Goal: Information Seeking & Learning: Learn about a topic

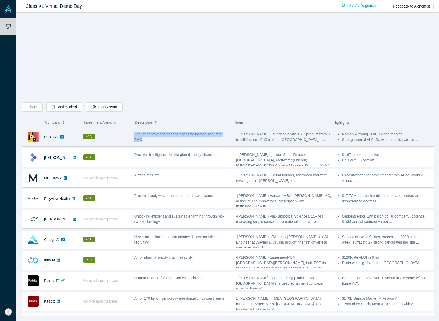
drag, startPoint x: 157, startPoint y: 140, endPoint x: 132, endPoint y: 134, distance: 25.7
click at [132, 134] on div "Secure context engineering agent for instant, accurate RAG" at bounding box center [182, 137] width 102 height 16
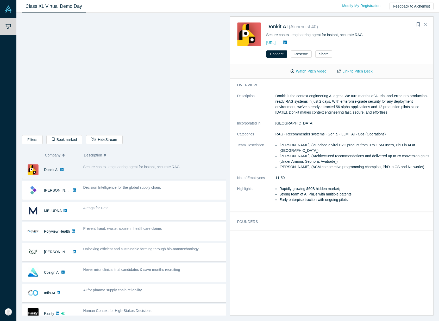
copy span "Secure context engineering agent for instant, accurate RAG"
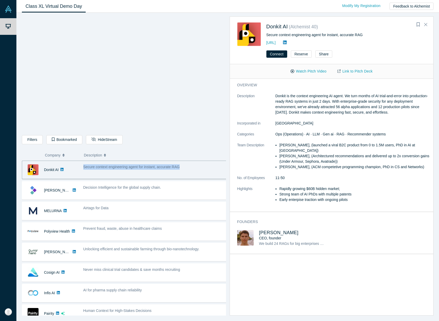
drag, startPoint x: 182, startPoint y: 167, endPoint x: 74, endPoint y: 169, distance: 107.7
click at [74, 169] on div "Donkit AI AI Secure context engineering agent for instant, accurate RAG - [PERS…" at bounding box center [126, 170] width 208 height 18
copy span "Secure context engineering agent for instant, accurate RAG"
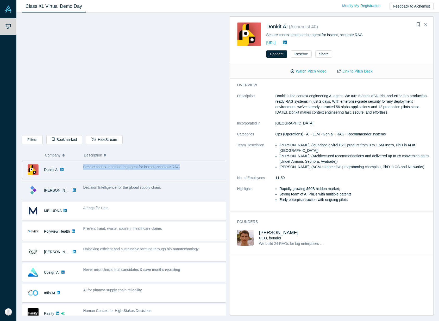
click at [47, 190] on link "[PERSON_NAME]" at bounding box center [59, 190] width 30 height 4
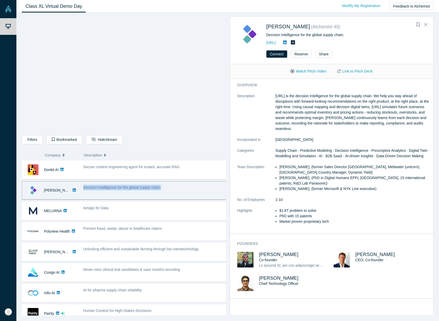
drag, startPoint x: 161, startPoint y: 188, endPoint x: 82, endPoint y: 188, distance: 78.8
click at [82, 188] on div "Decision Intelligence for the global supply chain." at bounding box center [154, 190] width 149 height 16
copy span "Decision Intelligence for the global supply chain."
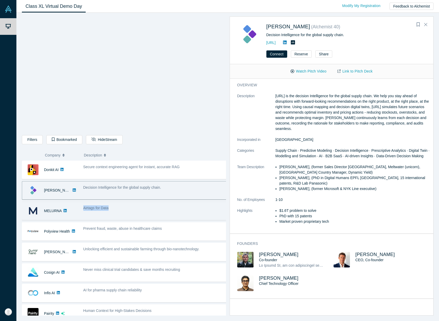
drag, startPoint x: 116, startPoint y: 209, endPoint x: 82, endPoint y: 211, distance: 33.4
click at [82, 211] on div "Airtags for Data" at bounding box center [154, 211] width 149 height 16
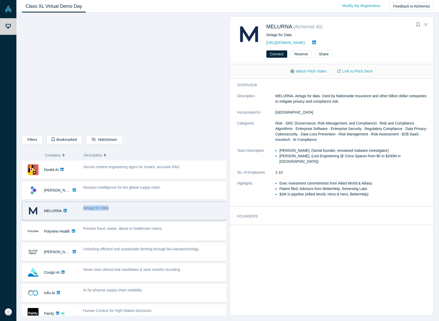
copy span "Airtags for Data"
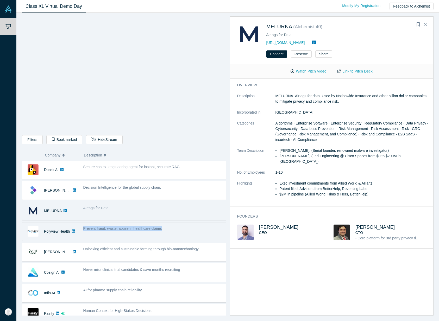
drag, startPoint x: 167, startPoint y: 227, endPoint x: 80, endPoint y: 228, distance: 86.9
click at [80, 228] on div "Prevent fraud, waste, abuse in healthcare claims" at bounding box center [154, 231] width 149 height 16
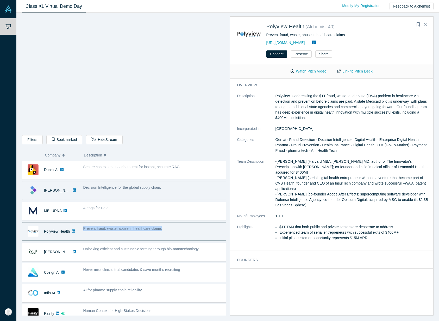
copy span "Prevent fraud, waste, abuse in healthcare claims"
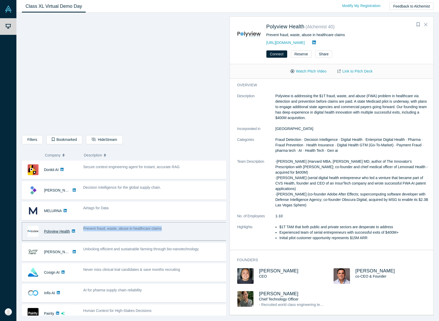
click at [60, 232] on link "Polyview Health" at bounding box center [57, 231] width 26 height 4
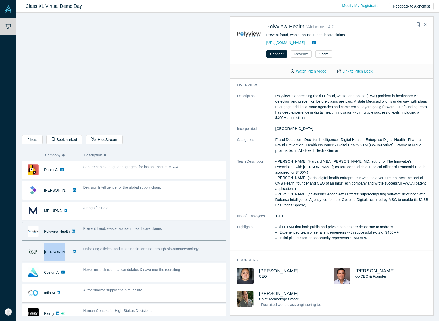
drag, startPoint x: 43, startPoint y: 252, endPoint x: 68, endPoint y: 251, distance: 24.7
click at [68, 251] on div "[PERSON_NAME]" at bounding box center [50, 252] width 56 height 18
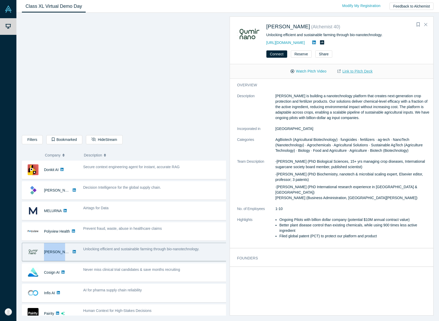
copy div "[PERSON_NAME] No overlapping areas"
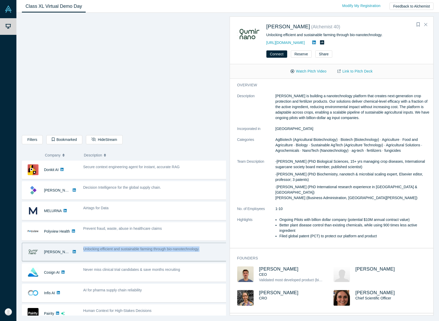
drag, startPoint x: 213, startPoint y: 247, endPoint x: 81, endPoint y: 250, distance: 131.4
click at [81, 250] on div "Unlocking efficient and sustainable farming through bio-nanotechnology." at bounding box center [154, 252] width 149 height 16
copy span "Unlocking efficient and sustainable farming through bio-nanotechnology."
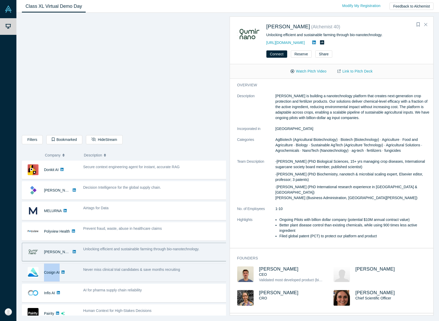
drag, startPoint x: 43, startPoint y: 272, endPoint x: 63, endPoint y: 274, distance: 20.4
click at [62, 274] on div "Cosign AI" at bounding box center [50, 273] width 56 height 18
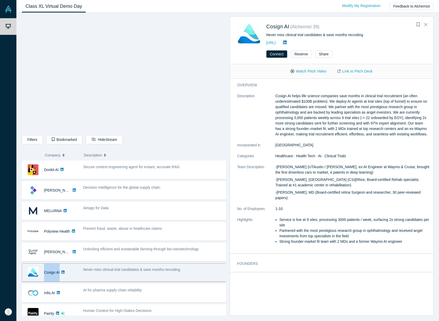
copy div "Cosign AI AI"
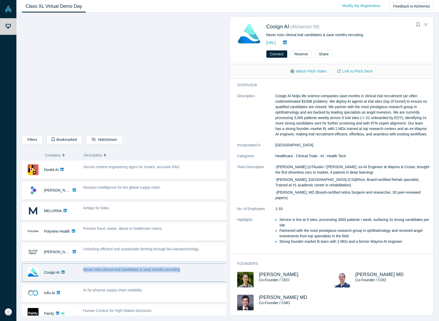
drag, startPoint x: 205, startPoint y: 270, endPoint x: 82, endPoint y: 272, distance: 122.5
click at [82, 272] on div "Never miss clinical trial candidates & save months recruiting" at bounding box center [154, 273] width 149 height 16
copy span "Never miss clinical trial candidates & save months recruiting"
click at [359, 70] on link "Link to Pitch Deck" at bounding box center [355, 71] width 46 height 9
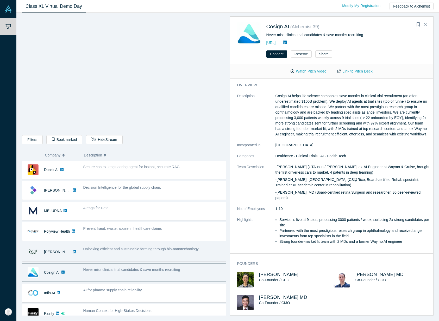
click at [130, 256] on div "Unlocking efficient and sustainable farming through bio-nanotechnology." at bounding box center [154, 252] width 149 height 16
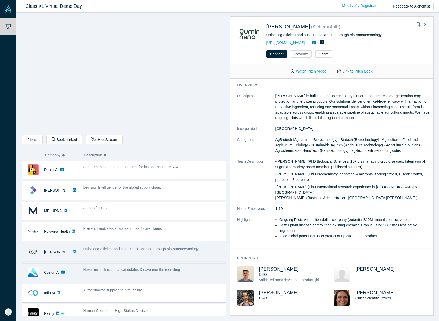
click at [194, 268] on div "Never miss clinical trial candidates & save months recruiting" at bounding box center [155, 269] width 144 height 5
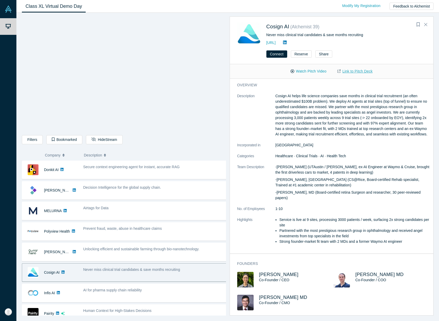
click at [352, 73] on link "Link to Pitch Deck" at bounding box center [355, 71] width 46 height 9
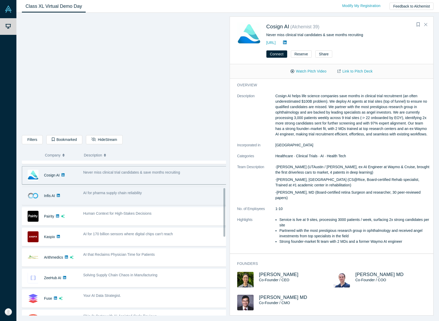
scroll to position [87, 0]
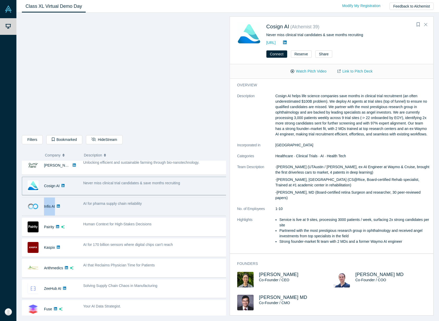
drag, startPoint x: 43, startPoint y: 206, endPoint x: 55, endPoint y: 207, distance: 12.3
click at [55, 207] on div "Infis AI" at bounding box center [50, 207] width 56 height 18
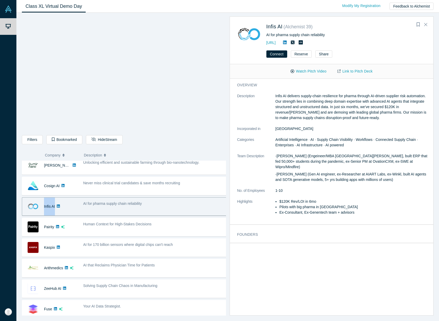
copy div "Infis AI AI"
drag, startPoint x: 147, startPoint y: 206, endPoint x: 98, endPoint y: 208, distance: 49.7
click at [98, 209] on div "AI for pharma supply chain reliability" at bounding box center [154, 206] width 149 height 16
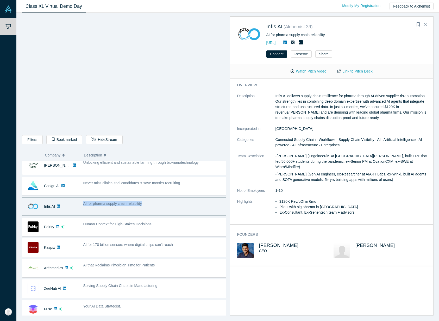
drag, startPoint x: 81, startPoint y: 204, endPoint x: 169, endPoint y: 203, distance: 87.9
click at [169, 203] on div "AI for pharma supply chain reliability" at bounding box center [154, 206] width 149 height 16
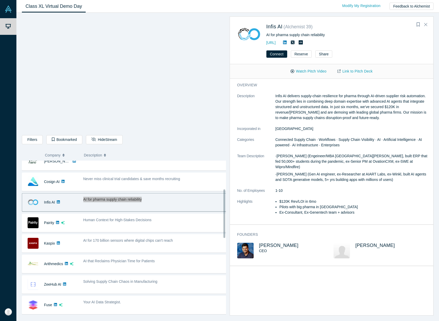
scroll to position [92, 0]
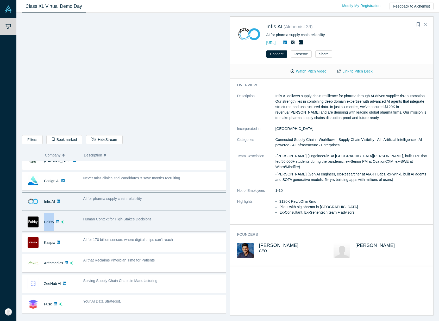
drag, startPoint x: 43, startPoint y: 222, endPoint x: 57, endPoint y: 222, distance: 14.8
click at [57, 222] on div "Pairity" at bounding box center [50, 222] width 56 height 18
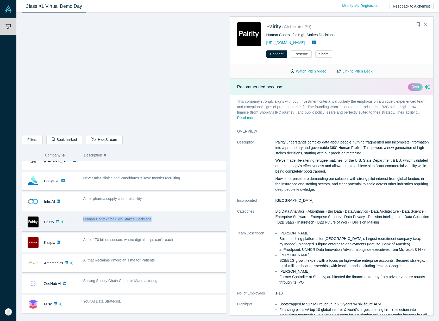
drag, startPoint x: 159, startPoint y: 217, endPoint x: 162, endPoint y: 223, distance: 7.0
click at [161, 223] on div "Human Context for High-Stakes Decisions" at bounding box center [154, 222] width 149 height 16
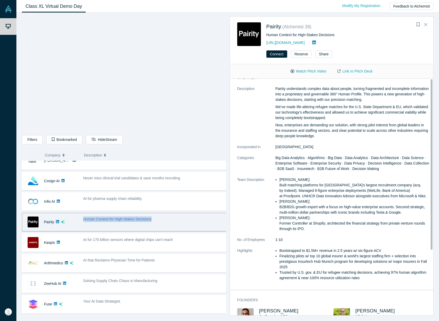
scroll to position [0, 0]
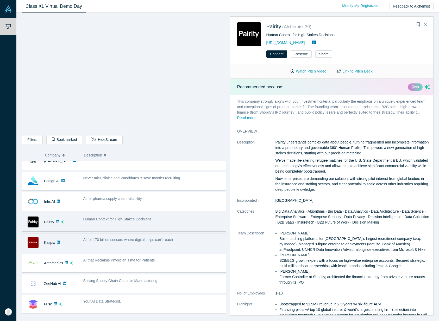
click at [69, 247] on div "Kaspix" at bounding box center [50, 243] width 56 height 18
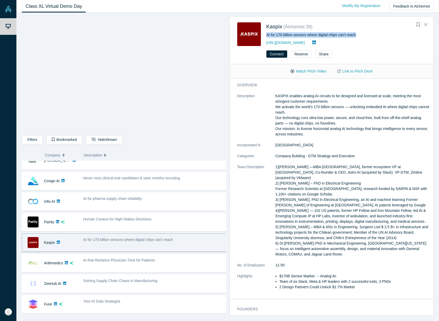
drag, startPoint x: 370, startPoint y: 31, endPoint x: 365, endPoint y: 35, distance: 6.5
click at [365, 35] on div "Kaspix ( Alchemist 39 ) AI for 170 billion sensors where digital chips can't re…" at bounding box center [346, 34] width 160 height 24
drag, startPoint x: 42, startPoint y: 242, endPoint x: 62, endPoint y: 242, distance: 19.5
click at [59, 242] on div "Kaspix" at bounding box center [50, 243] width 56 height 18
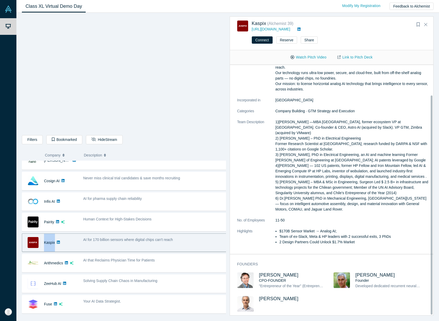
scroll to position [35, 0]
click at [347, 222] on dl "Description KASPIX enables analog AI circuits to be designed and licensed at sc…" at bounding box center [333, 149] width 193 height 202
click at [363, 240] on li "2 Design Partners Could Unlock $1.7% Market" at bounding box center [354, 242] width 150 height 5
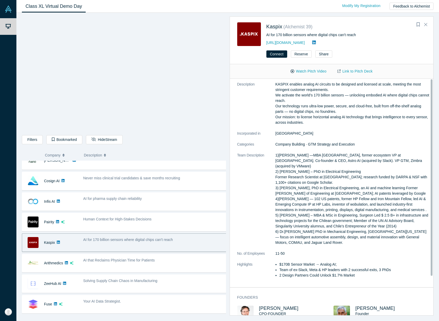
scroll to position [0, 0]
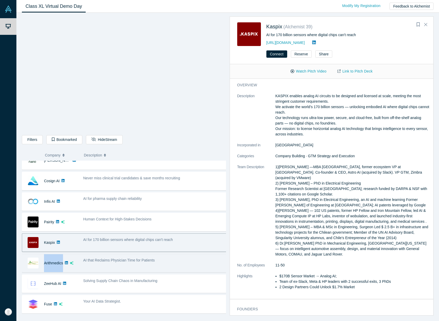
drag, startPoint x: 43, startPoint y: 261, endPoint x: 76, endPoint y: 264, distance: 32.9
click at [76, 264] on div "Arithmedics" at bounding box center [50, 263] width 56 height 18
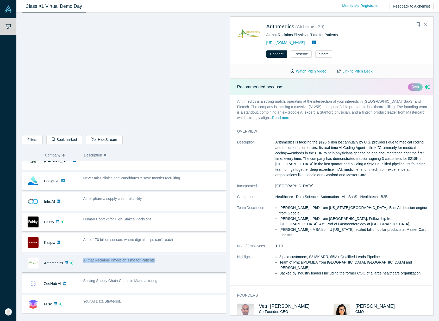
drag, startPoint x: 166, startPoint y: 262, endPoint x: 83, endPoint y: 263, distance: 82.7
click at [83, 263] on div "AI that Reclaims Physician Time for Patients" at bounding box center [155, 260] width 144 height 5
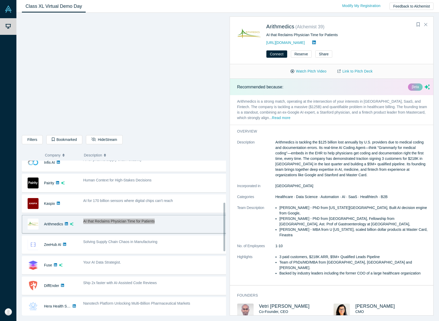
scroll to position [130, 0]
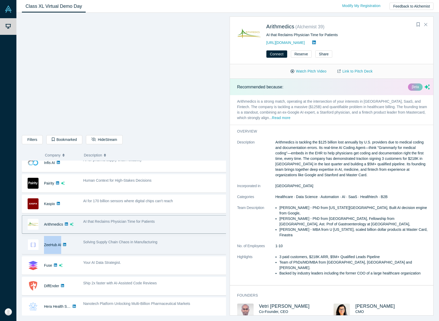
drag, startPoint x: 42, startPoint y: 244, endPoint x: 66, endPoint y: 245, distance: 23.4
click at [66, 245] on div "ZeeHub AI" at bounding box center [50, 245] width 56 height 18
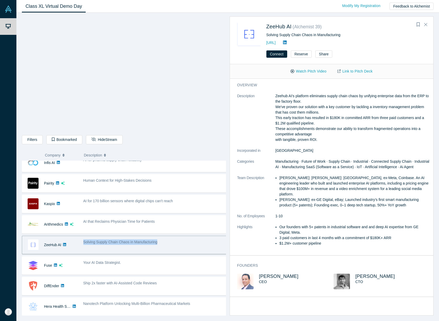
drag, startPoint x: 164, startPoint y: 243, endPoint x: 77, endPoint y: 245, distance: 86.9
click at [77, 245] on div "ZeeHub AI No overlapping areas Solving Supply Chain Chaos in Manufacturing - [P…" at bounding box center [126, 245] width 208 height 18
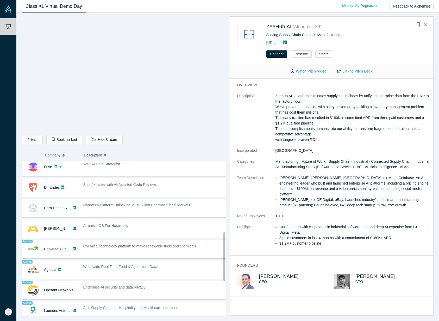
scroll to position [228, 0]
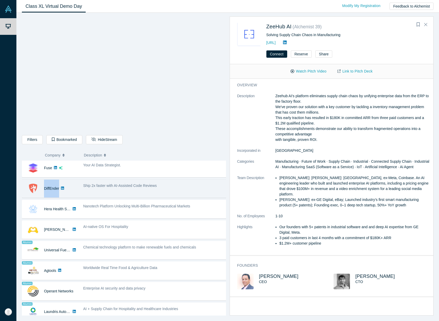
drag, startPoint x: 41, startPoint y: 188, endPoint x: 60, endPoint y: 188, distance: 18.7
click at [60, 188] on div "DiffEnder" at bounding box center [50, 189] width 56 height 18
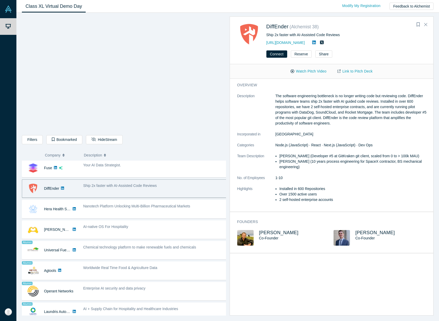
drag, startPoint x: 82, startPoint y: 185, endPoint x: 172, endPoint y: 183, distance: 90.0
click at [183, 178] on div "Donkit AI AI Secure context engineering agent for instant, accurate RAG - [PERS…" at bounding box center [126, 178] width 208 height 491
drag, startPoint x: 155, startPoint y: 185, endPoint x: 69, endPoint y: 188, distance: 86.7
click at [69, 188] on div "DiffEnder No overlapping areas Ship 2x faster with AI-Assisted Code Reviews - […" at bounding box center [126, 188] width 208 height 18
click at [165, 182] on div "Ship 2x faster with AI-Assisted Code Reviews" at bounding box center [154, 189] width 149 height 16
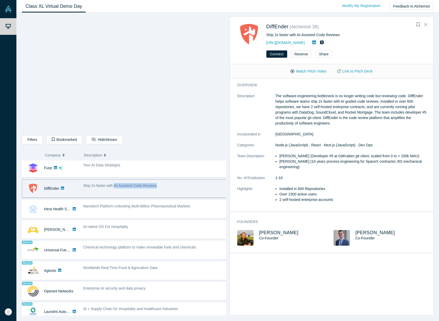
drag, startPoint x: 163, startPoint y: 187, endPoint x: 115, endPoint y: 187, distance: 48.6
click at [115, 187] on div "Ship 2x faster with AI-Assisted Code Reviews" at bounding box center [155, 185] width 144 height 5
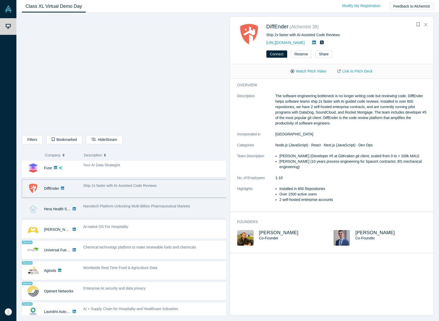
click at [185, 202] on div "Nanotech Platform Unlocking Multi-Billion Pharmaceutical Markets" at bounding box center [154, 209] width 149 height 16
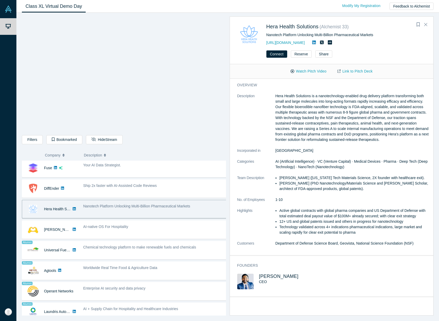
click at [365, 209] on li "Active global contracts with global pharma companies and US Department of Defen…" at bounding box center [354, 213] width 150 height 11
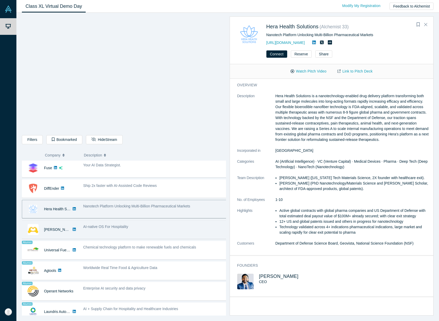
click at [193, 225] on div "AI-native OS For Hospitality" at bounding box center [155, 226] width 144 height 5
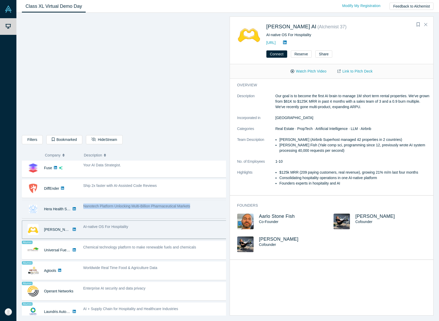
drag, startPoint x: 194, startPoint y: 207, endPoint x: 84, endPoint y: 206, distance: 110.6
click at [80, 207] on div "Nanotech Platform Unlocking Multi-Billion Pharmaceutical Markets" at bounding box center [154, 209] width 149 height 16
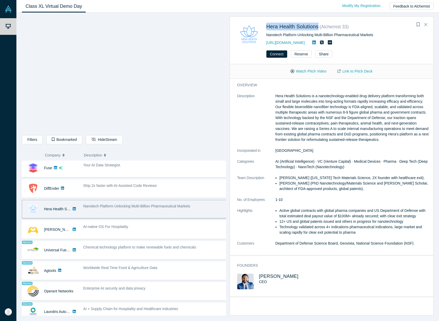
drag, startPoint x: 263, startPoint y: 26, endPoint x: 320, endPoint y: 25, distance: 56.5
click at [320, 25] on div "Hera Health Solutions ( Alchemist 33 ) Nanotech Platform Unlocking Multi-Billio…" at bounding box center [332, 34] width 191 height 24
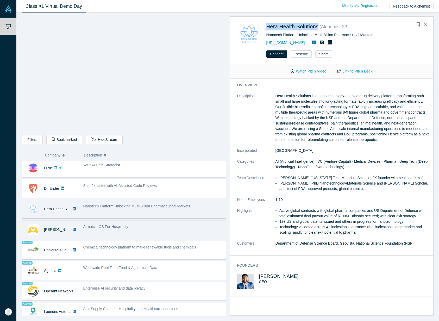
click at [165, 231] on div "AI-native OS For Hospitality" at bounding box center [154, 230] width 149 height 16
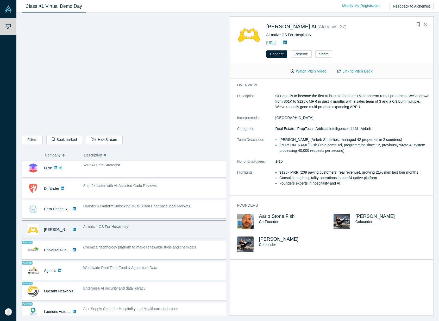
click at [346, 184] on li "Founders experts in hospitality and AI" at bounding box center [354, 183] width 150 height 5
drag, startPoint x: 334, startPoint y: 181, endPoint x: 279, endPoint y: 174, distance: 55.2
click at [279, 174] on ul "$125k MRR (209 paying customers, real revenue), growing 21% m/m last four month…" at bounding box center [352, 178] width 155 height 16
